Goal: Task Accomplishment & Management: Manage account settings

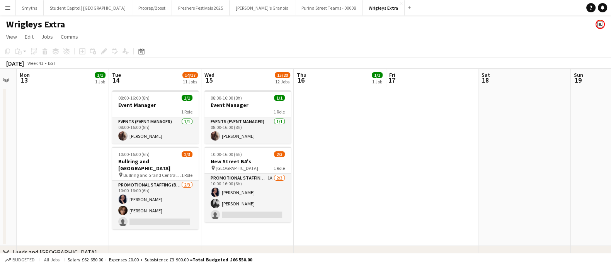
scroll to position [0, 234]
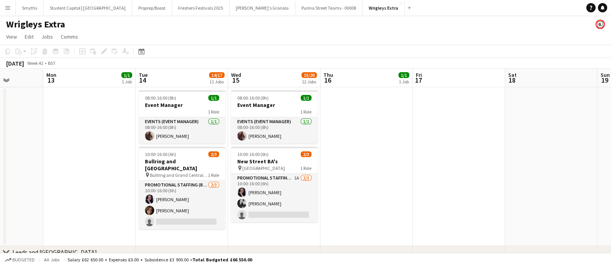
drag, startPoint x: 285, startPoint y: 165, endPoint x: 404, endPoint y: 164, distance: 119.1
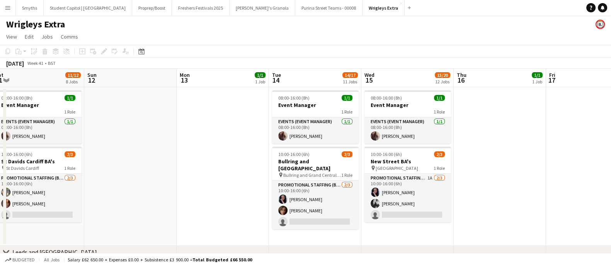
drag, startPoint x: 419, startPoint y: 150, endPoint x: 196, endPoint y: 155, distance: 222.4
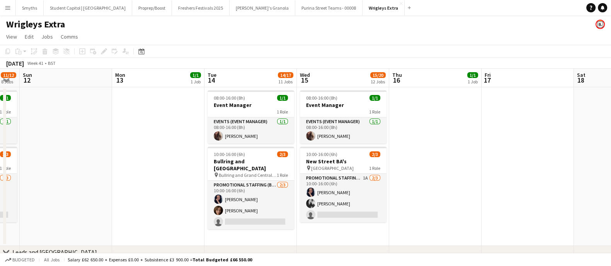
drag, startPoint x: 227, startPoint y: 172, endPoint x: 109, endPoint y: 171, distance: 118.7
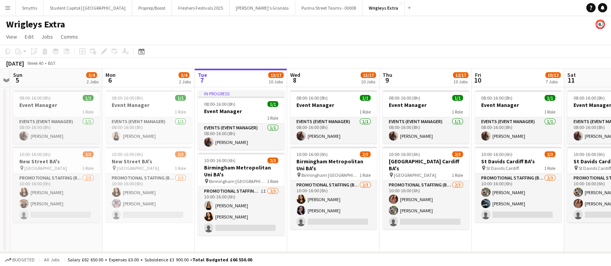
drag, startPoint x: 275, startPoint y: 167, endPoint x: 354, endPoint y: 165, distance: 78.5
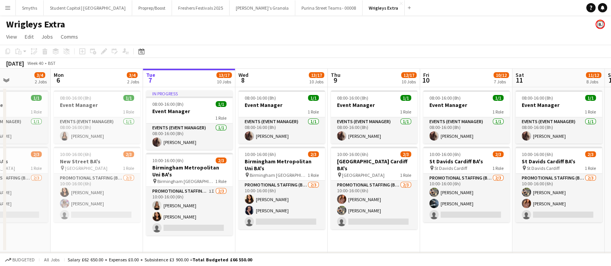
drag, startPoint x: 82, startPoint y: 169, endPoint x: 40, endPoint y: 167, distance: 42.2
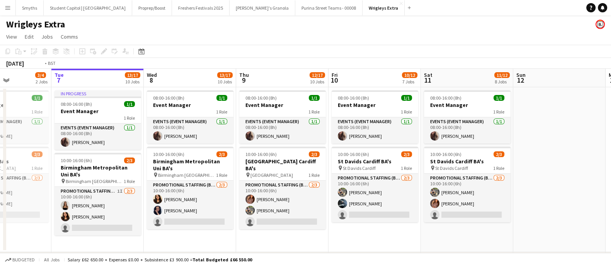
scroll to position [0, 303]
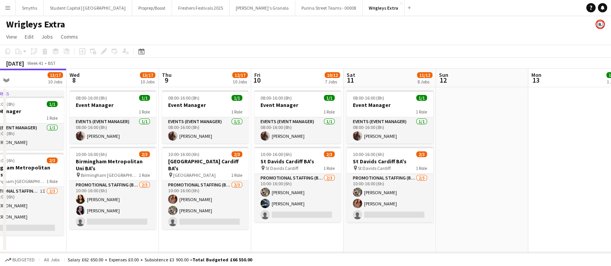
drag, startPoint x: 254, startPoint y: 177, endPoint x: 196, endPoint y: 175, distance: 58.4
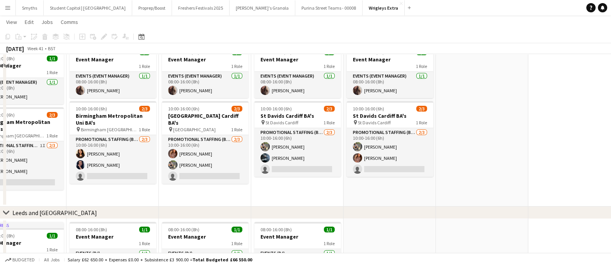
scroll to position [48, 0]
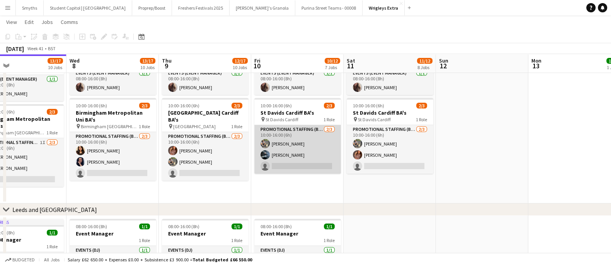
click at [290, 156] on app-card-role "Promotional Staffing (Brand Ambassadors) [DATE] 10:00-16:00 (6h) [PERSON_NAME] …" at bounding box center [297, 149] width 87 height 49
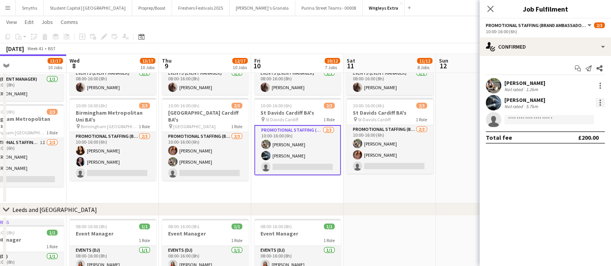
click at [601, 99] on div at bounding box center [600, 102] width 9 height 9
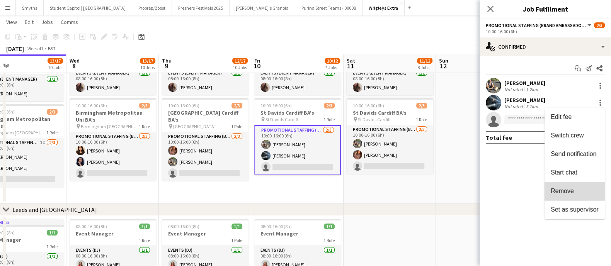
click at [577, 194] on span "Remove" at bounding box center [575, 191] width 48 height 7
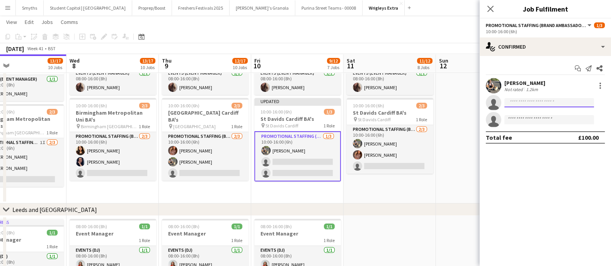
click at [553, 101] on input at bounding box center [550, 102] width 90 height 9
type input "*****"
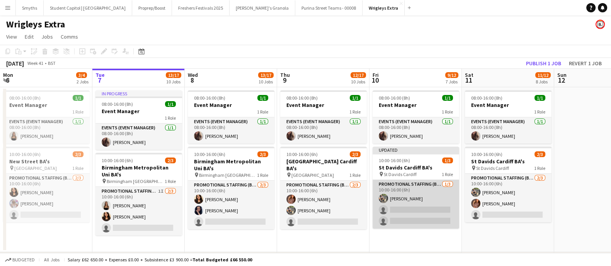
click at [406, 208] on app-card-role "Promotional Staffing (Brand Ambassadors) 1/3 10:00-16:00 (6h) Michal Kuman sing…" at bounding box center [416, 204] width 87 height 49
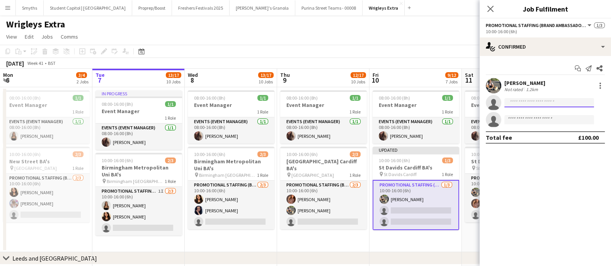
drag, startPoint x: 539, startPoint y: 104, endPoint x: 499, endPoint y: 101, distance: 40.7
click at [500, 101] on app-invite-slot "single-neutral-actions ******" at bounding box center [545, 102] width 131 height 15
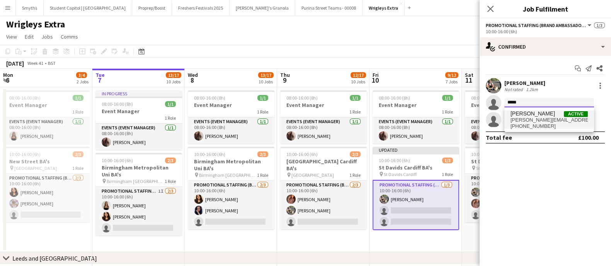
type input "*****"
click at [534, 121] on span "emily-brown23@outlook.com" at bounding box center [549, 120] width 77 height 6
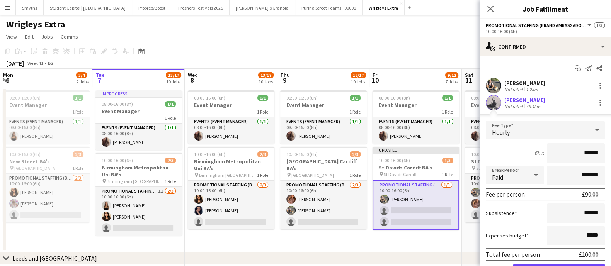
click at [485, 102] on div "Emily Brown Not rated 46.4km" at bounding box center [545, 102] width 131 height 15
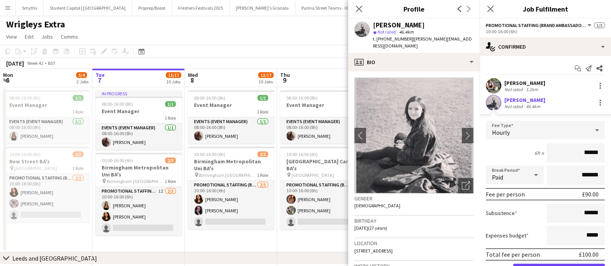
click at [546, 93] on div "Michal Kuman Not rated 1.2km" at bounding box center [545, 85] width 131 height 15
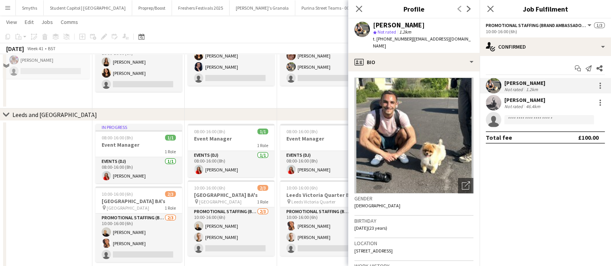
scroll to position [145, 0]
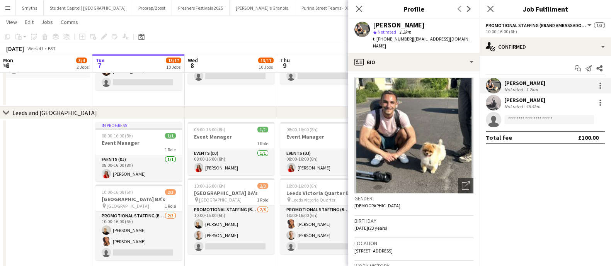
click at [539, 166] on mat-expansion-panel "check Confirmed Start chat Send notification Share Michal Kuman Not rated 1.2km…" at bounding box center [545, 161] width 131 height 210
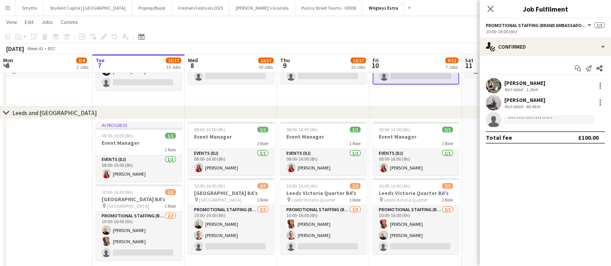
click at [528, 99] on div "Emily Brown" at bounding box center [525, 100] width 41 height 7
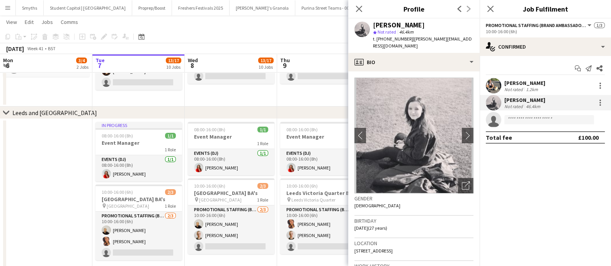
click at [545, 195] on mat-expansion-panel "check Confirmed Start chat Send notification Share Michal Kuman Not rated 1.2km…" at bounding box center [545, 161] width 131 height 210
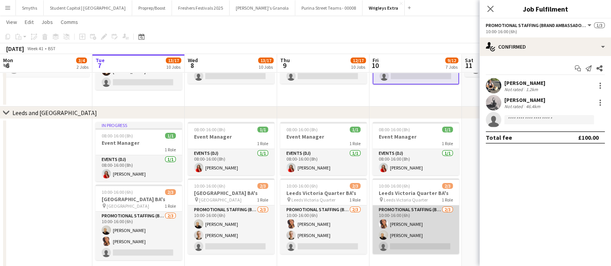
click at [452, 227] on app-card-role "Promotional Staffing (Brand Ambassadors) 2/3 10:00-16:00 (6h) Susan Saini Craig…" at bounding box center [416, 230] width 87 height 49
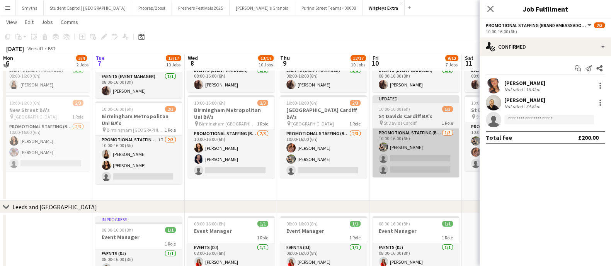
scroll to position [48, 0]
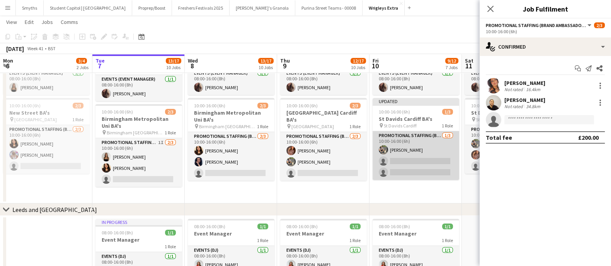
click at [414, 165] on app-card-role "Promotional Staffing (Brand Ambassadors) 1/3 10:00-16:00 (6h) Michal Kuman sing…" at bounding box center [416, 155] width 87 height 49
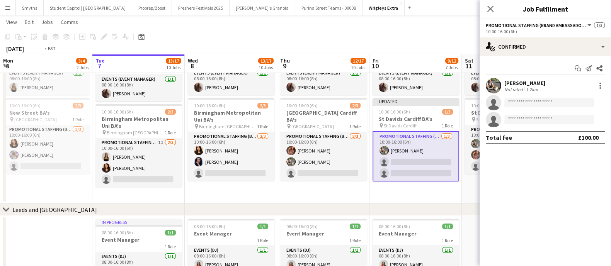
click at [413, 152] on app-card-role "Promotional Staffing (Brand Ambassadors) 1/3 10:00-16:00 (6h) Michal Kuman sing…" at bounding box center [416, 156] width 87 height 50
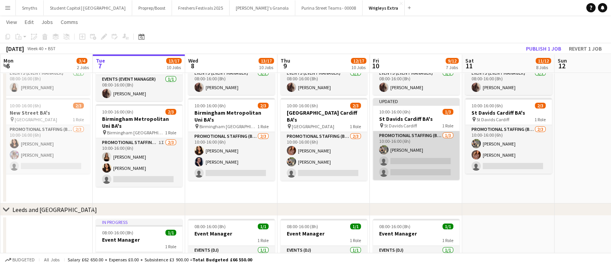
click at [396, 162] on app-card-role "Promotional Staffing (Brand Ambassadors) 1/3 10:00-16:00 (6h) Michal Kuman sing…" at bounding box center [416, 155] width 87 height 49
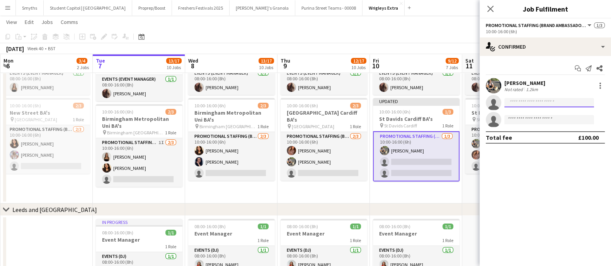
click at [536, 105] on input at bounding box center [550, 102] width 90 height 9
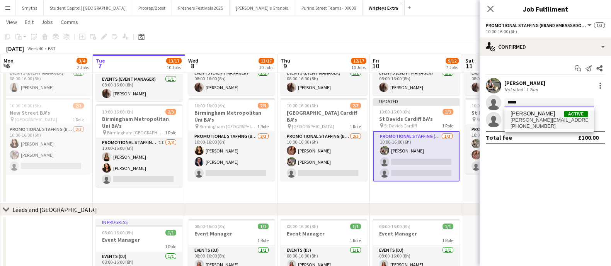
type input "*****"
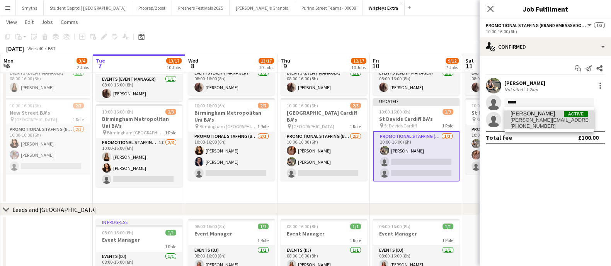
click at [535, 121] on span "emily-brown23@outlook.com" at bounding box center [549, 120] width 77 height 6
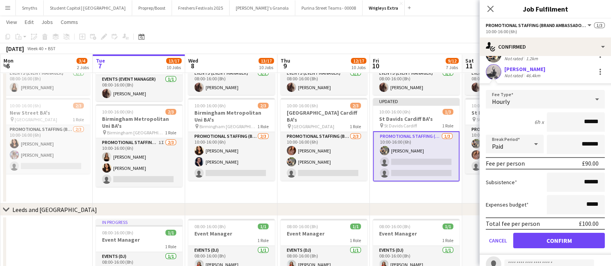
scroll to position [58, 0]
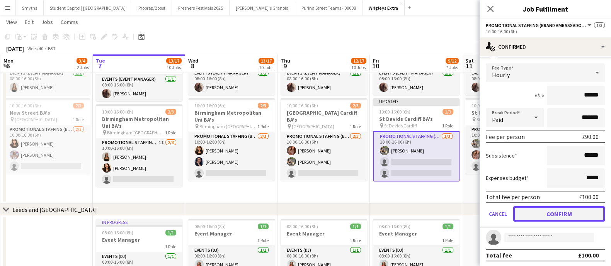
click at [539, 218] on button "Confirm" at bounding box center [559, 213] width 92 height 15
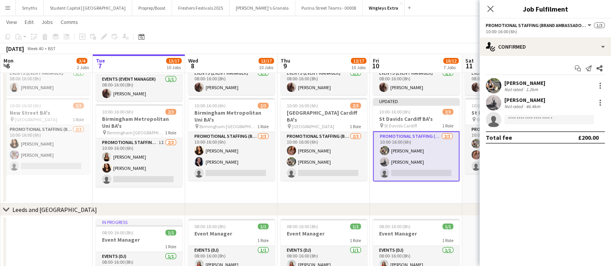
scroll to position [0, 0]
click at [410, 188] on app-date-cell "08:00-16:00 (8h) 1/1 Event Manager 1 Role Events (Event Manager) 1/1 08:00-16:0…" at bounding box center [416, 121] width 92 height 165
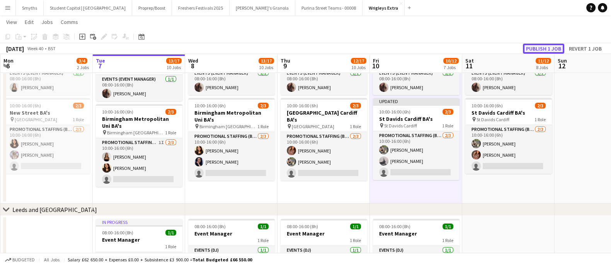
click at [554, 47] on button "Publish 1 job" at bounding box center [543, 49] width 41 height 10
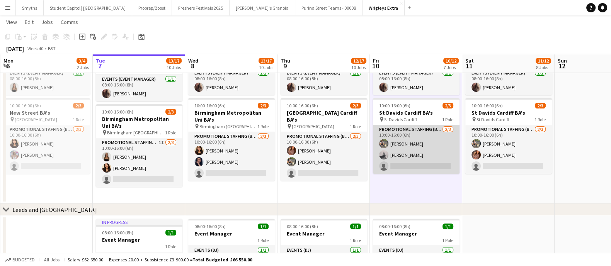
click at [409, 152] on app-card-role "Promotional Staffing (Brand Ambassadors) 2/3 10:00-16:00 (6h) Michal Kuman Emil…" at bounding box center [416, 149] width 87 height 49
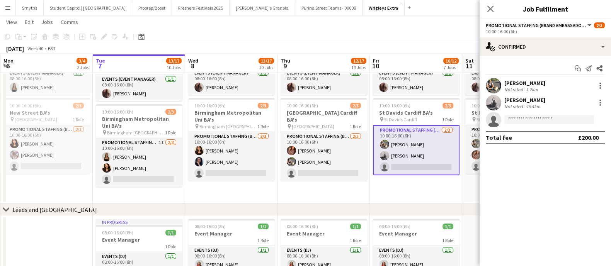
click at [534, 99] on div "Emily Brown" at bounding box center [525, 100] width 41 height 7
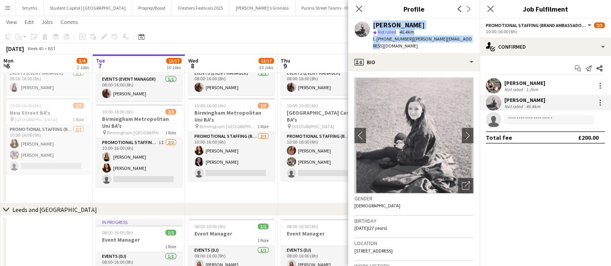
drag, startPoint x: 470, startPoint y: 41, endPoint x: 367, endPoint y: 26, distance: 103.9
click at [367, 26] on div "Emily Brown star Not rated 46.4km t. +447791589170 | emily-brown23@outlook.com" at bounding box center [413, 36] width 131 height 34
copy div "Emily Brown star Not rated 46.4km t. +447791589170 | emily-brown23@outlook.com"
